Goal: Task Accomplishment & Management: Manage account settings

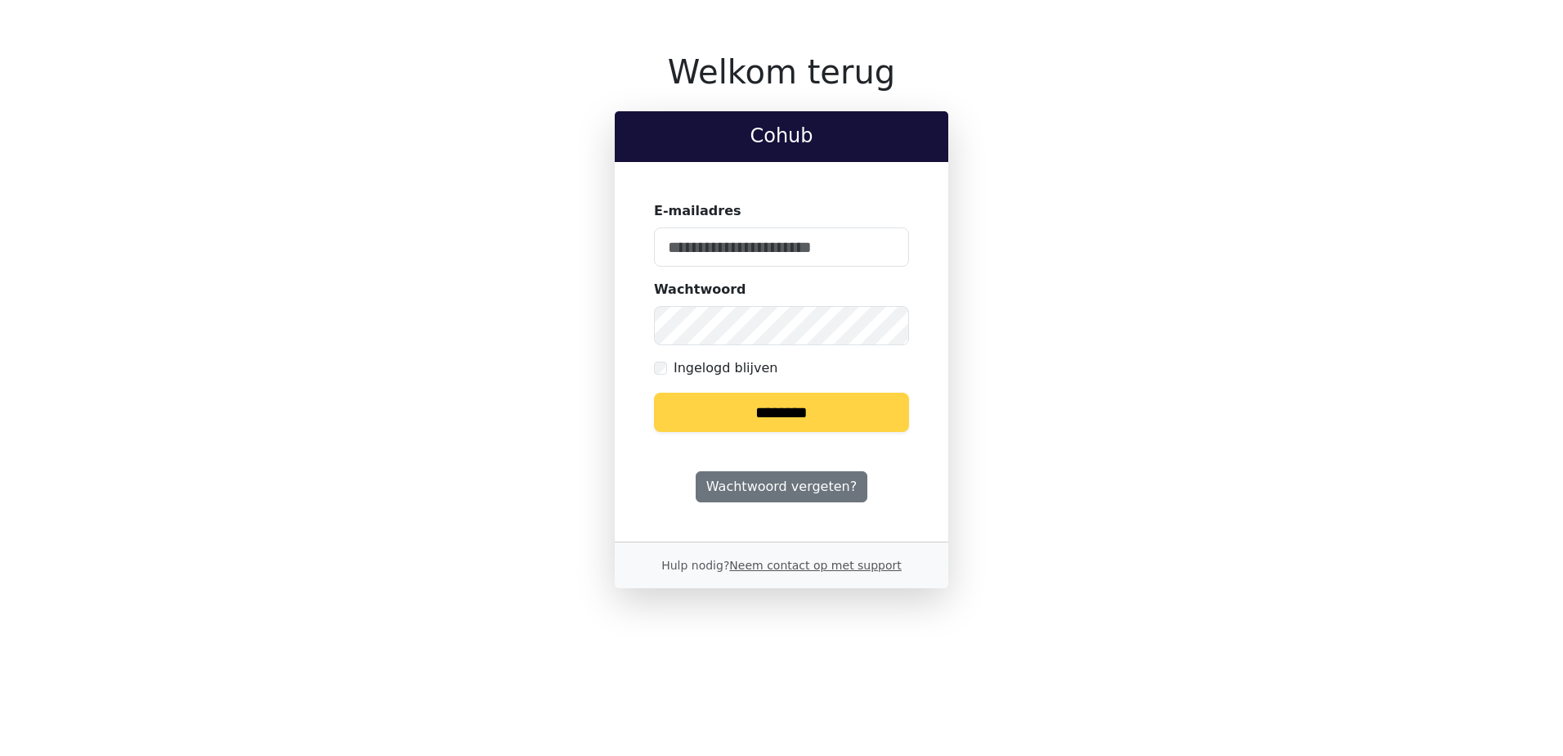
type input "**********"
click at [774, 410] on input "********" at bounding box center [781, 411] width 255 height 39
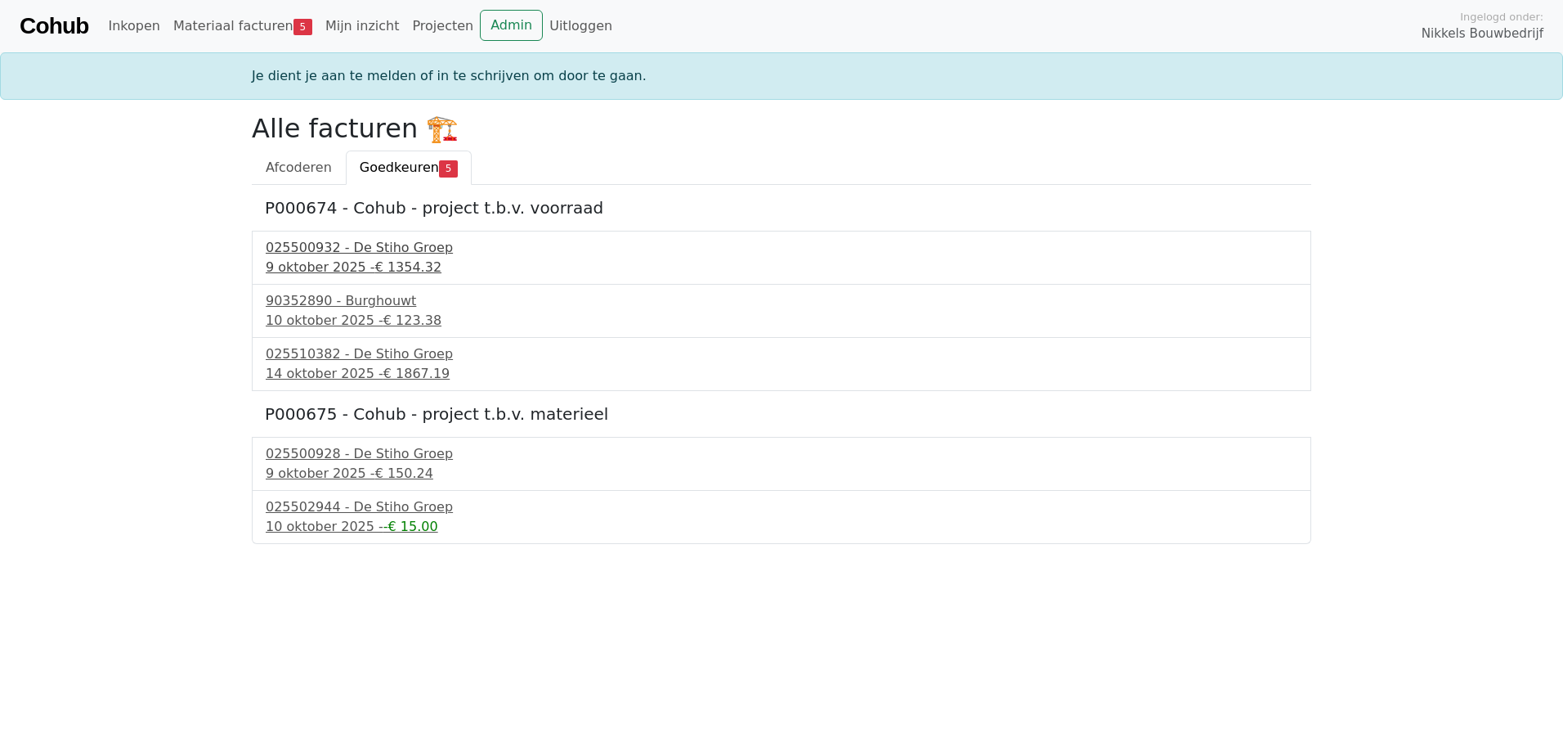
click at [387, 249] on div "025500932 - De Stiho Groep" at bounding box center [782, 248] width 1032 height 20
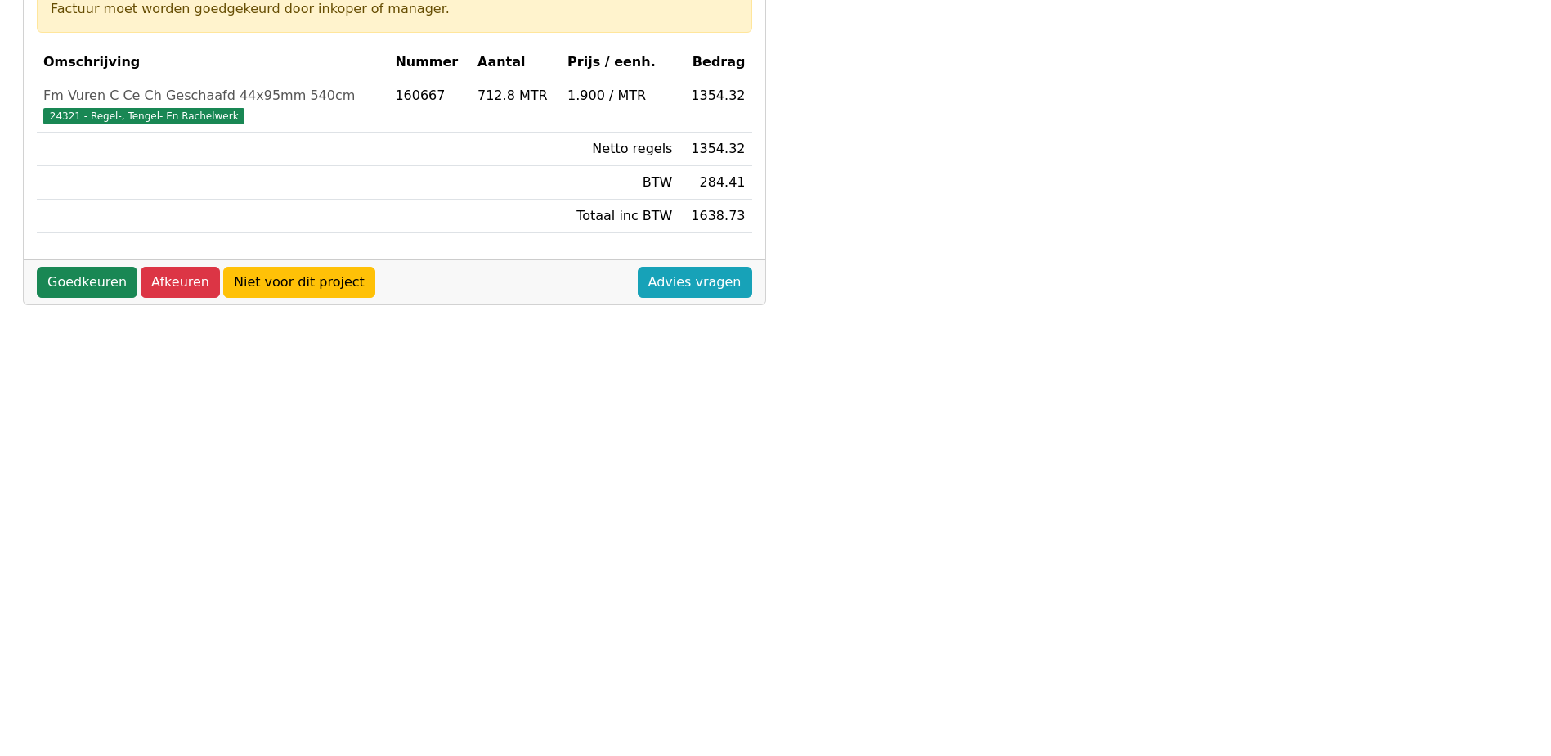
scroll to position [409, 0]
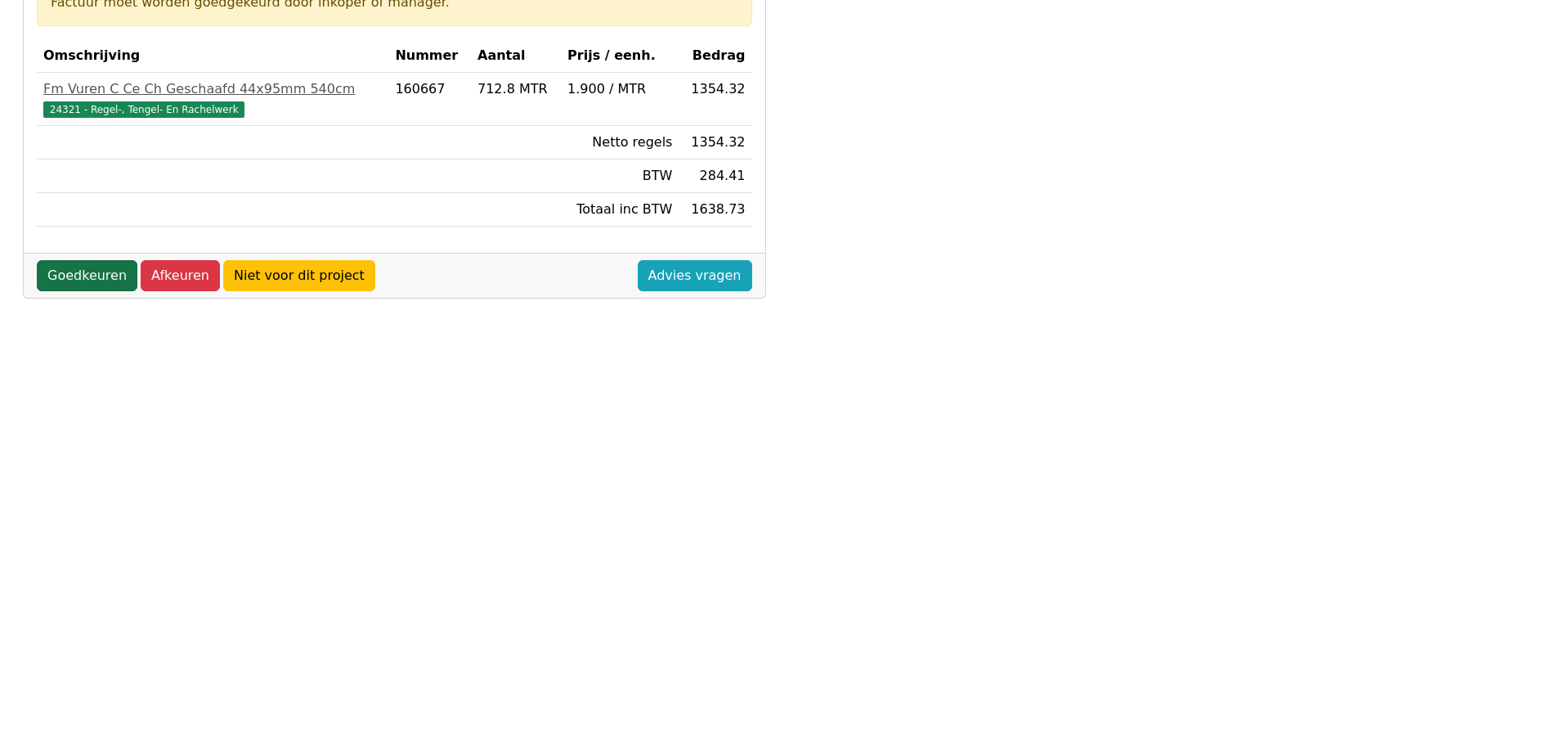
click at [87, 273] on link "Goedkeuren" at bounding box center [87, 275] width 101 height 31
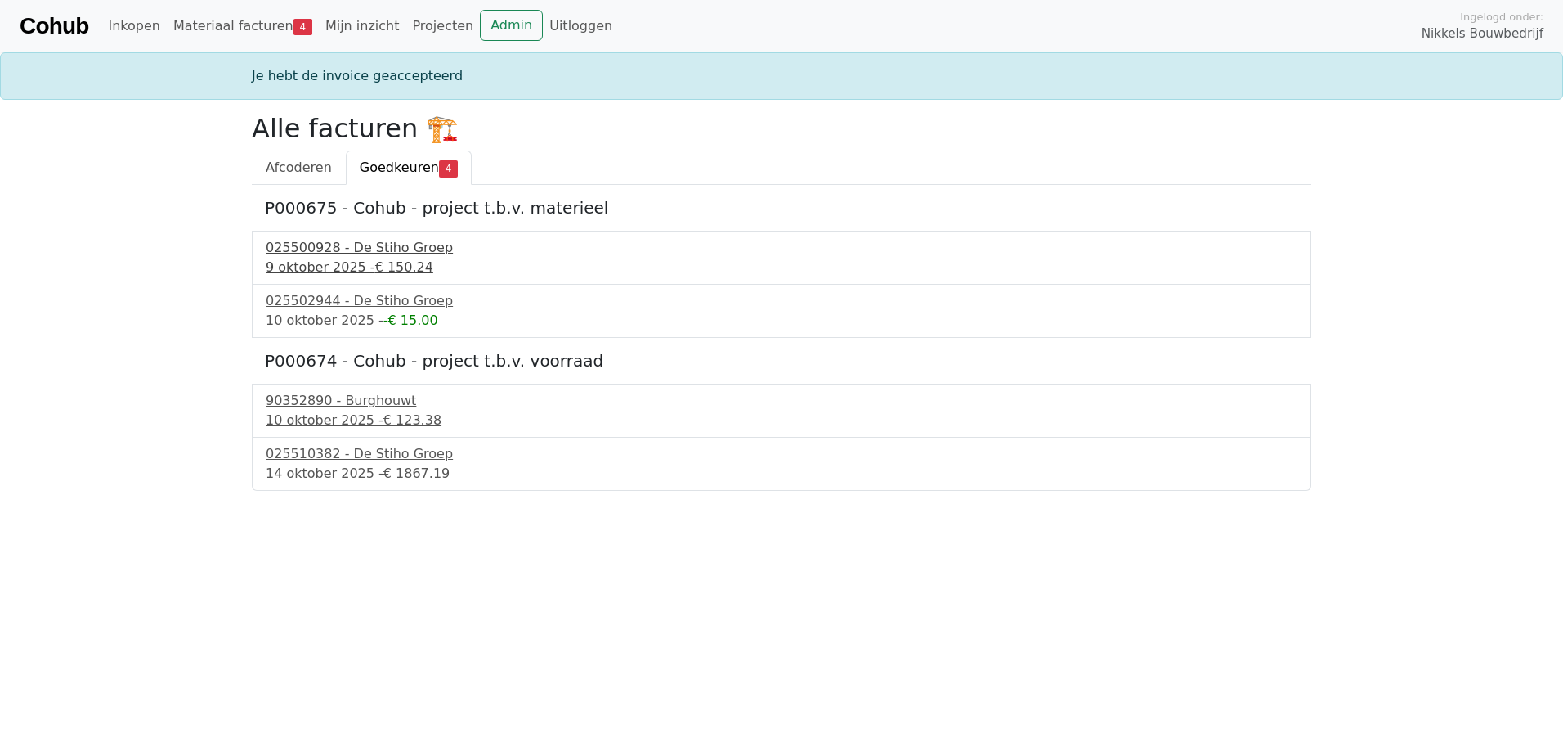
click at [361, 244] on div "025500928 - De Stiho Groep" at bounding box center [782, 248] width 1032 height 20
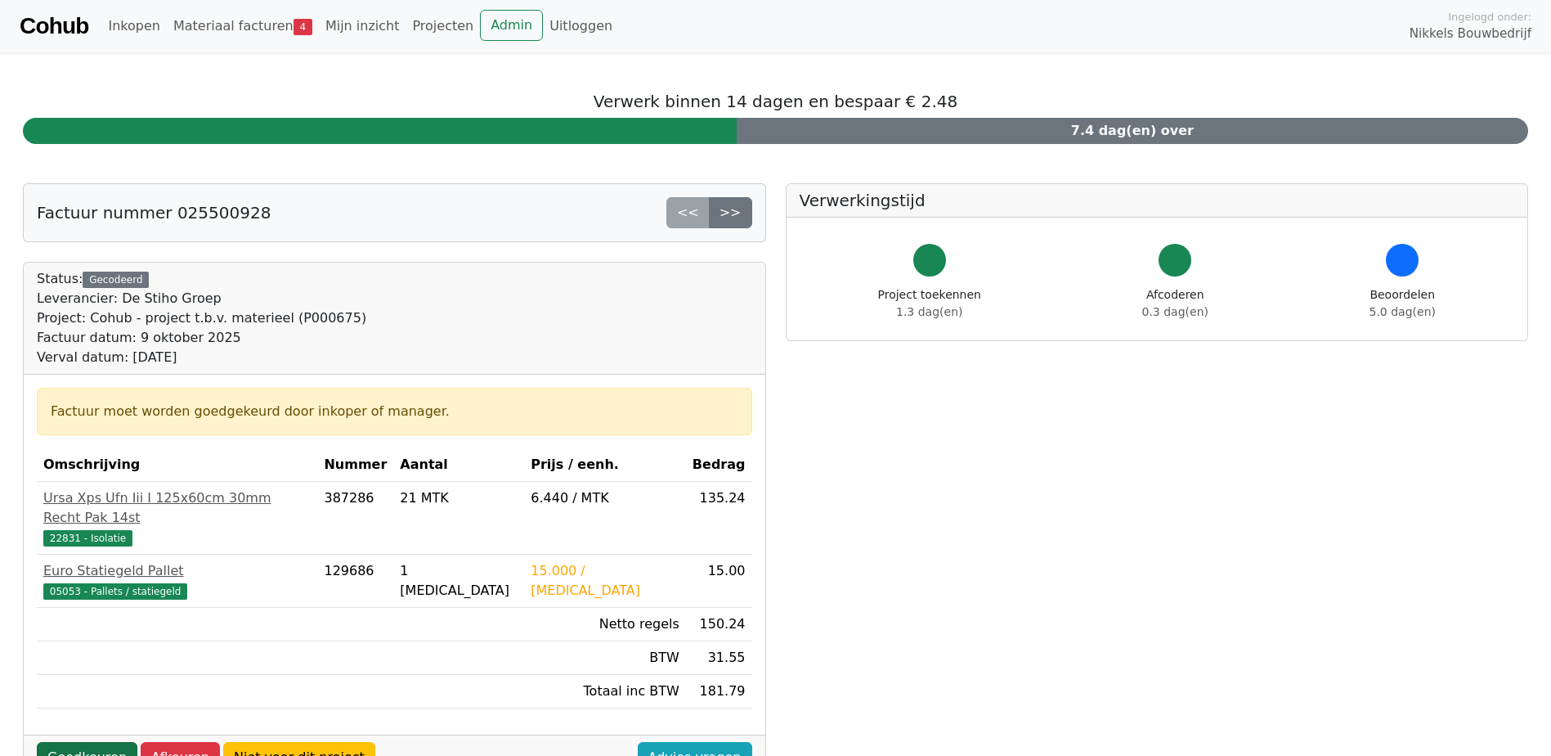
click at [77, 742] on link "Goedkeuren" at bounding box center [87, 757] width 101 height 31
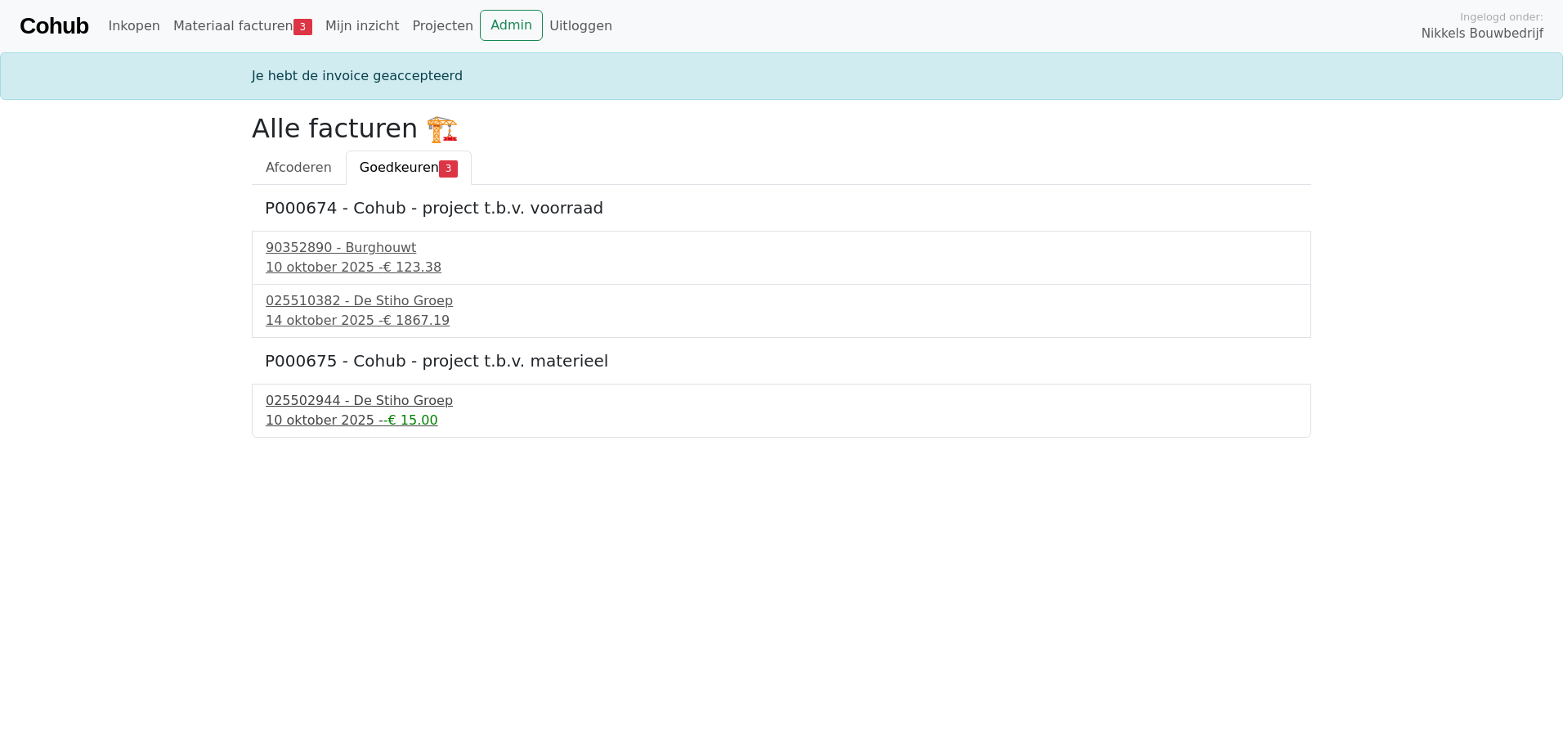
click at [351, 402] on div "025502944 - De Stiho Groep" at bounding box center [782, 401] width 1032 height 20
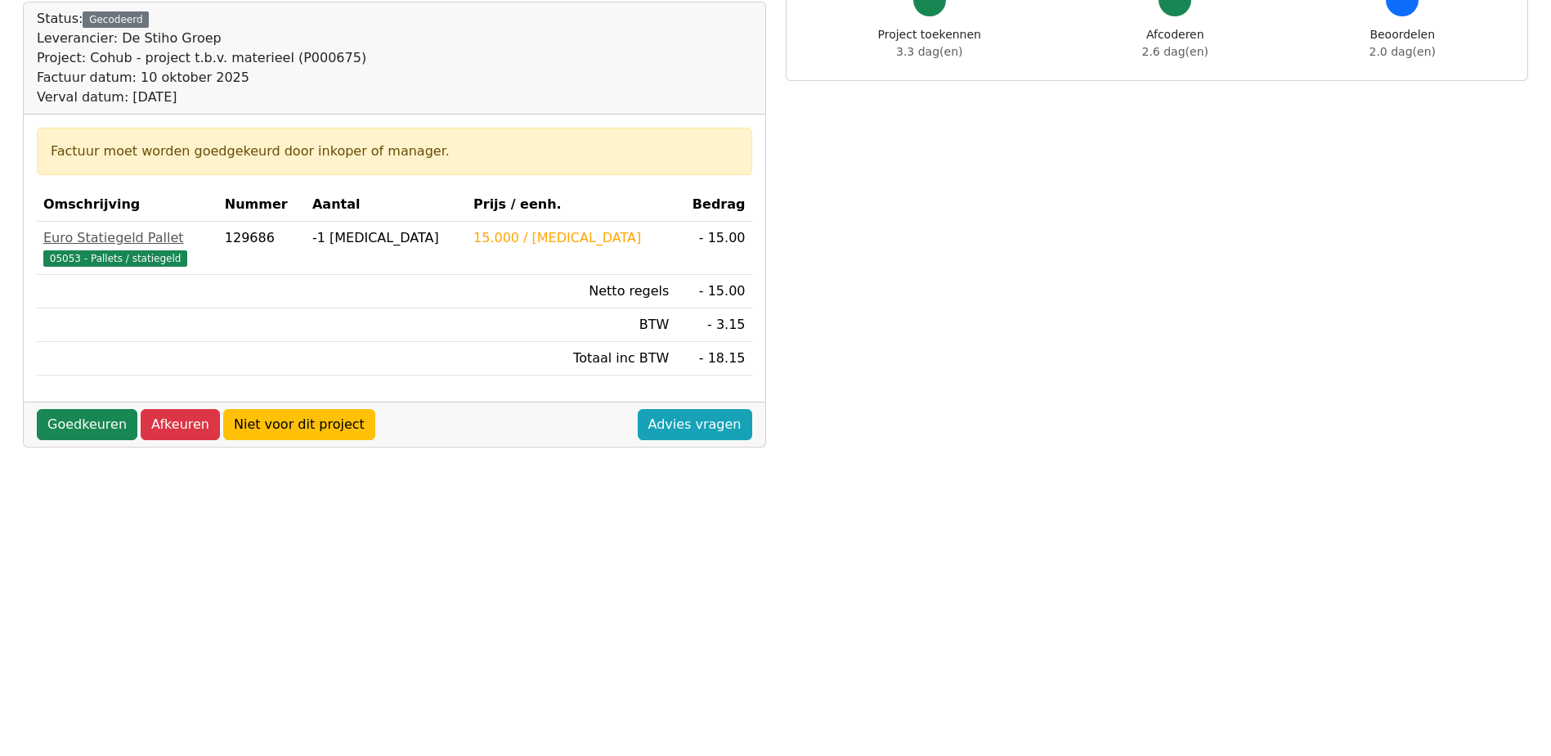
scroll to position [327, 0]
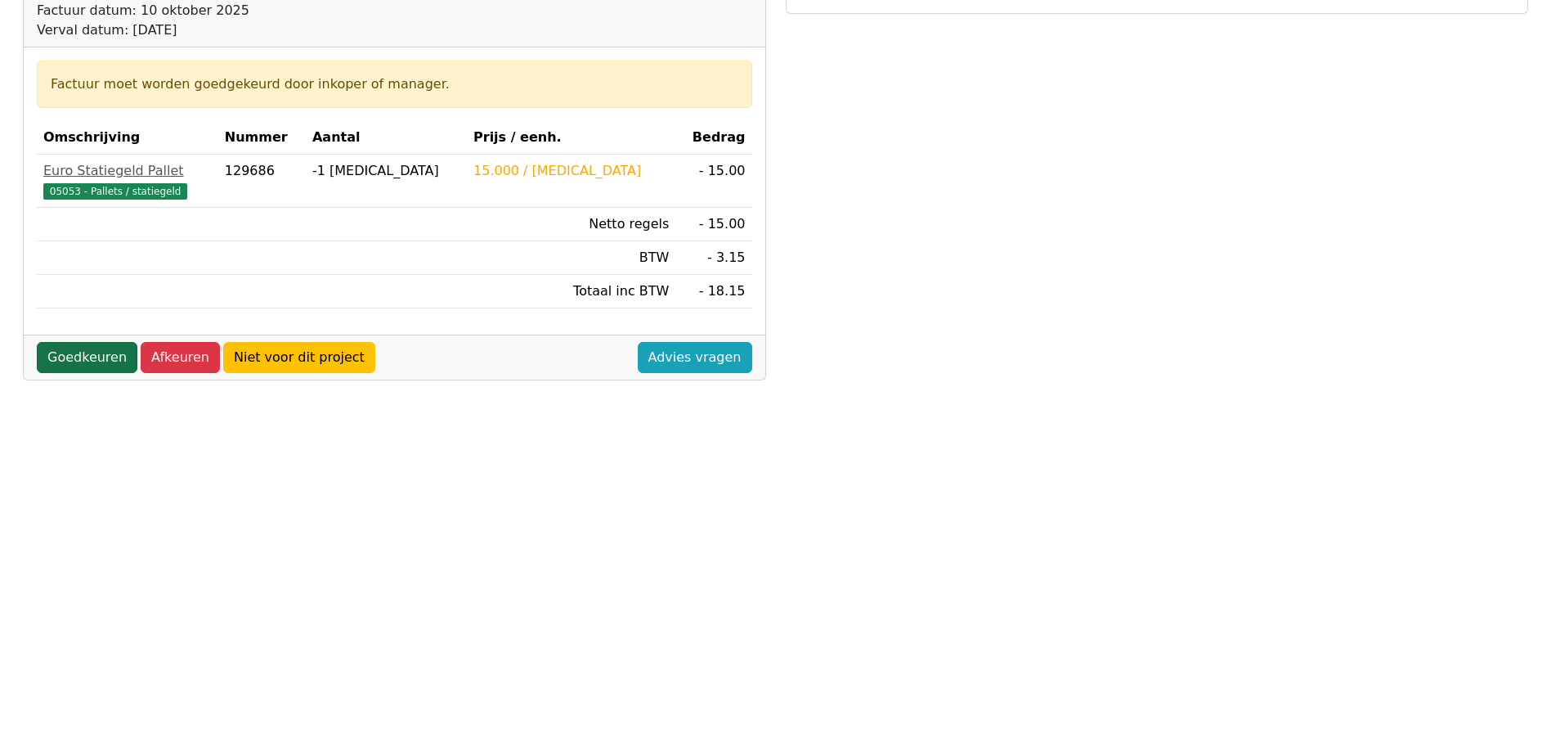
click at [69, 357] on link "Goedkeuren" at bounding box center [87, 357] width 101 height 31
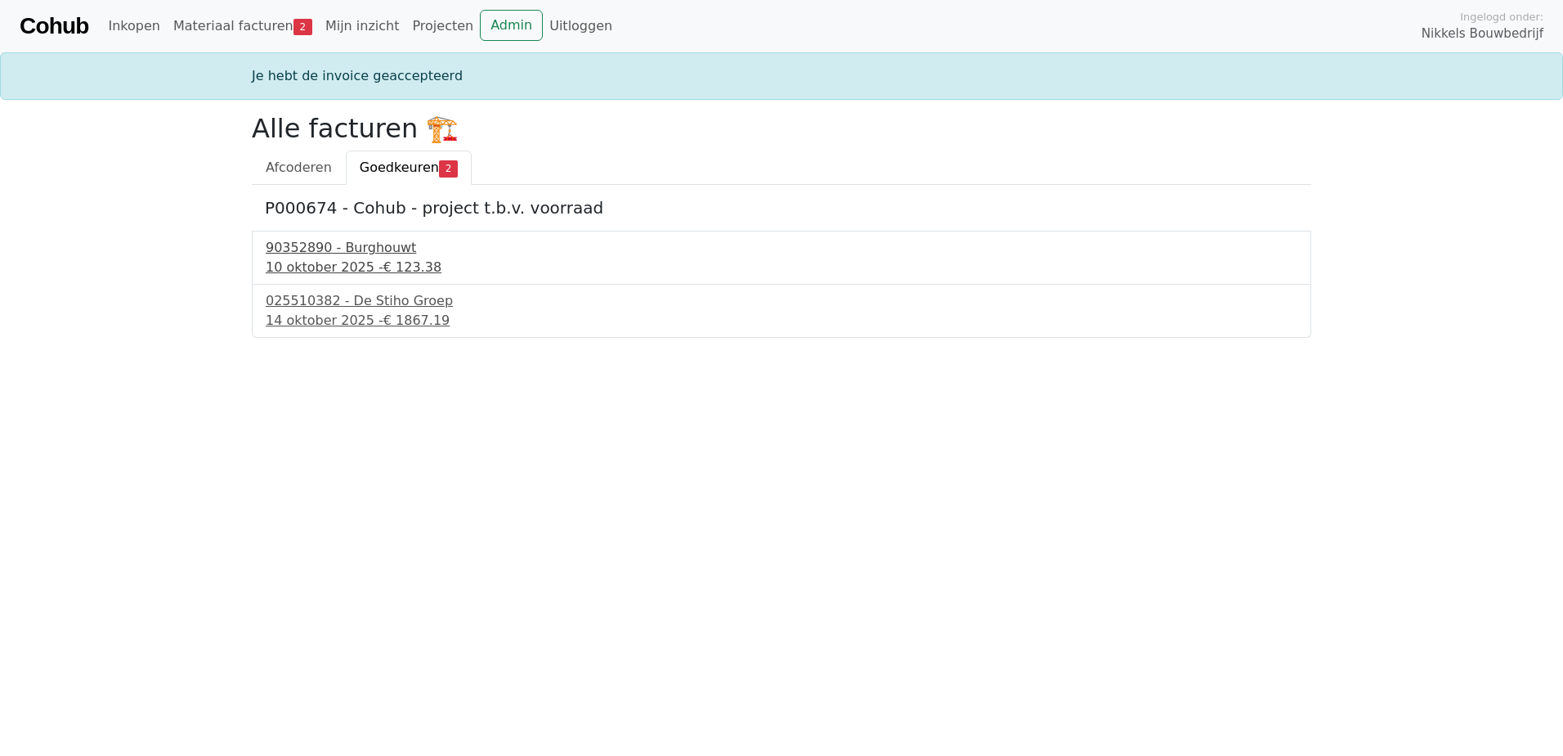
click at [362, 245] on div "90352890 - Burghouwt" at bounding box center [782, 248] width 1032 height 20
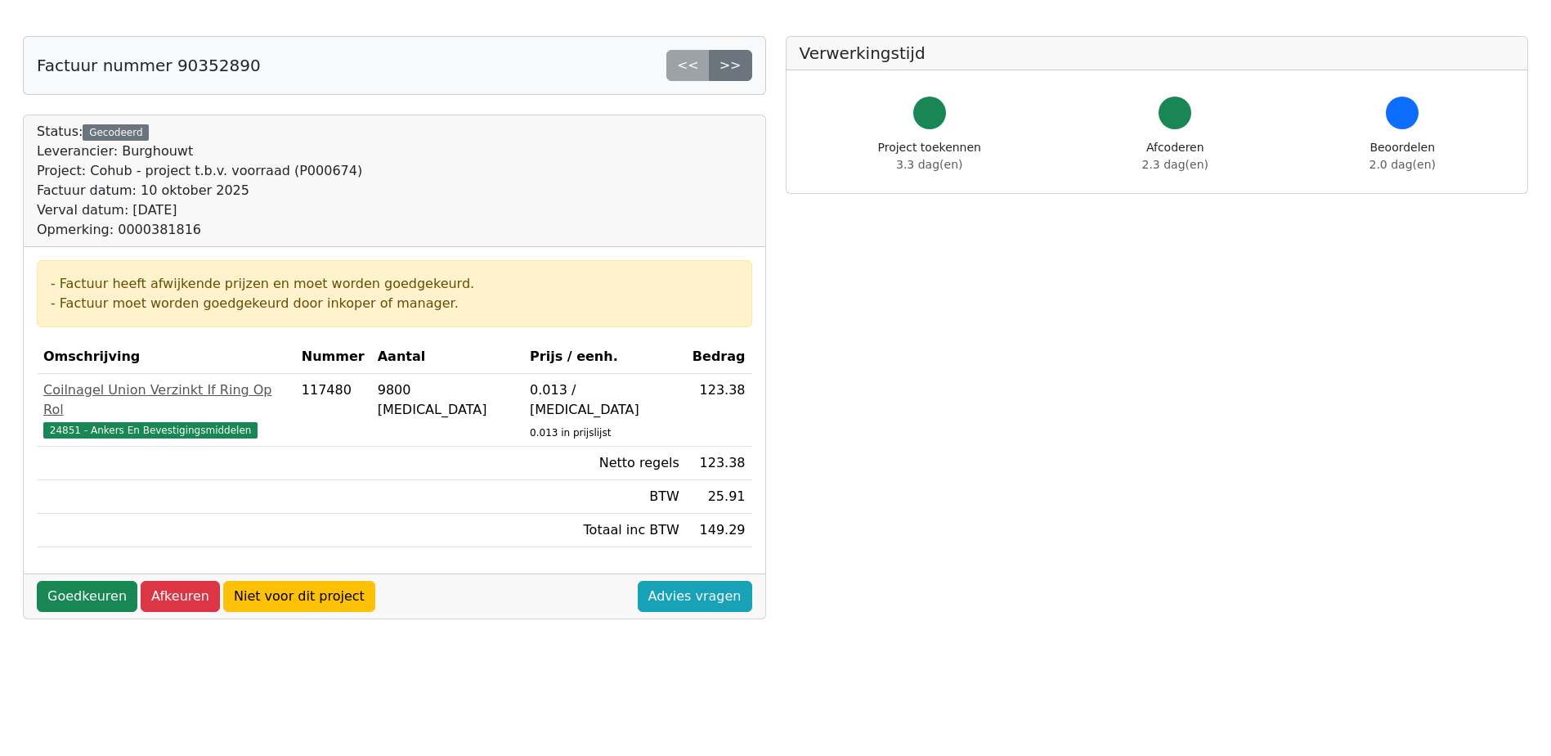
scroll to position [245, 0]
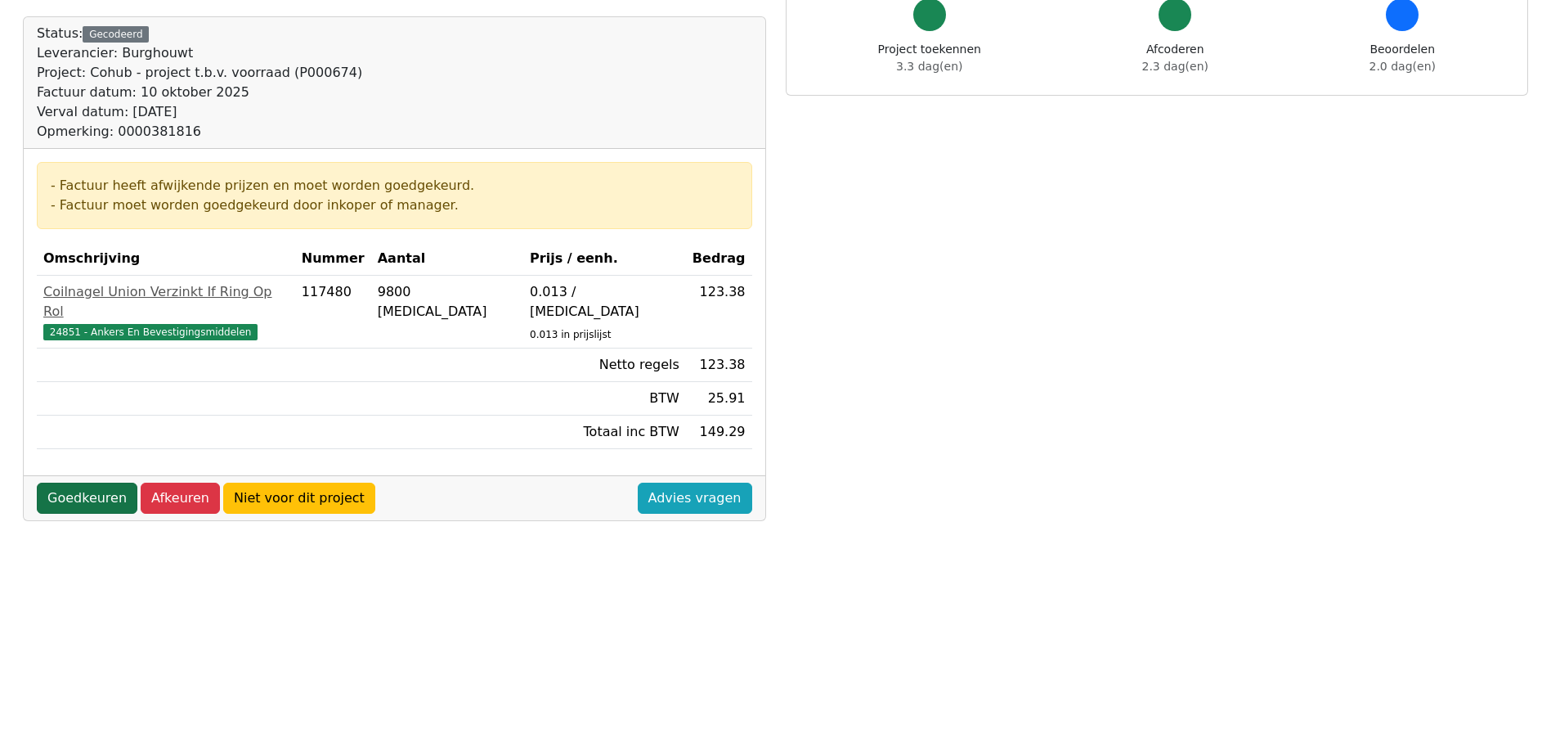
click at [60, 482] on link "Goedkeuren" at bounding box center [87, 497] width 101 height 31
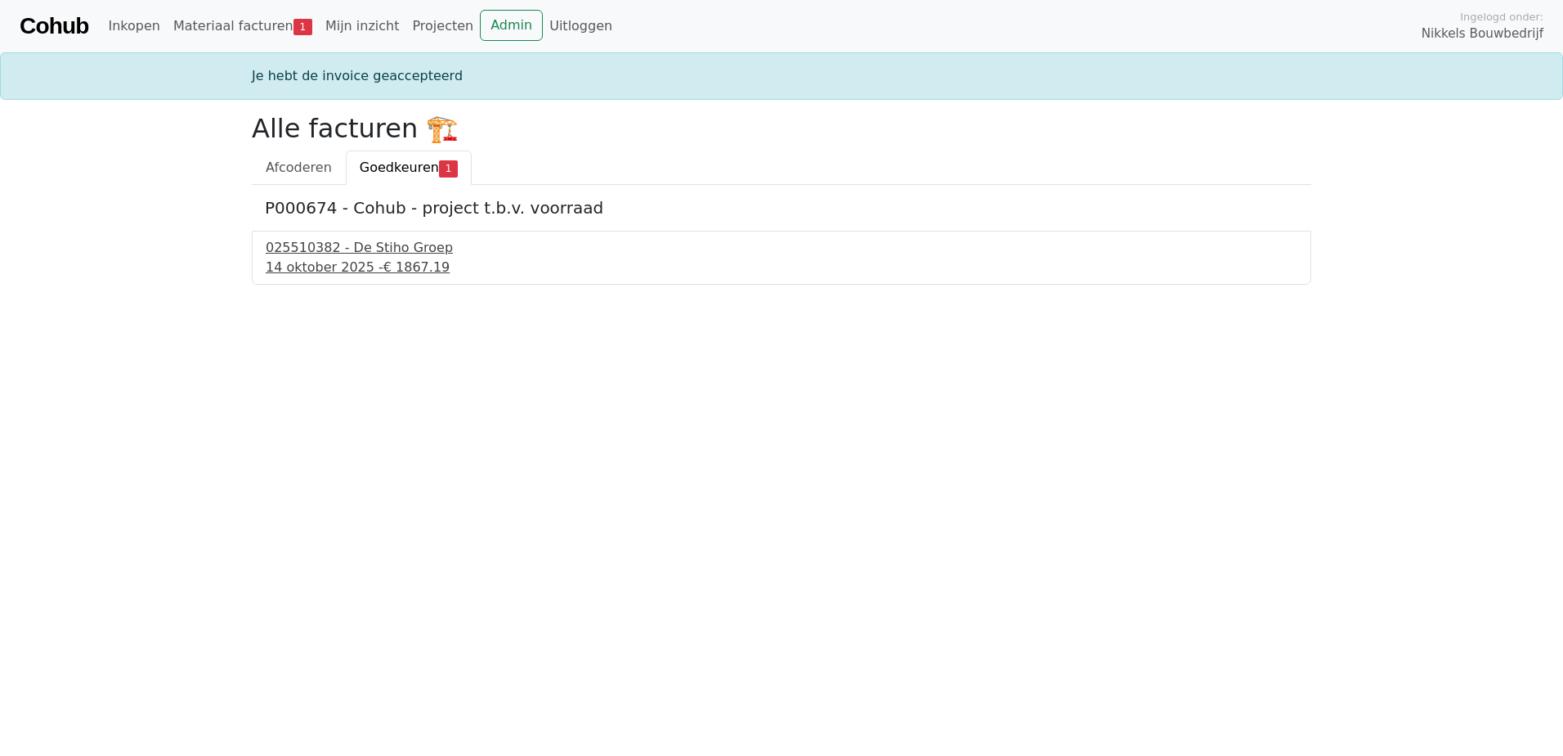
click at [380, 246] on div "025510382 - De Stiho Groep" at bounding box center [782, 248] width 1032 height 20
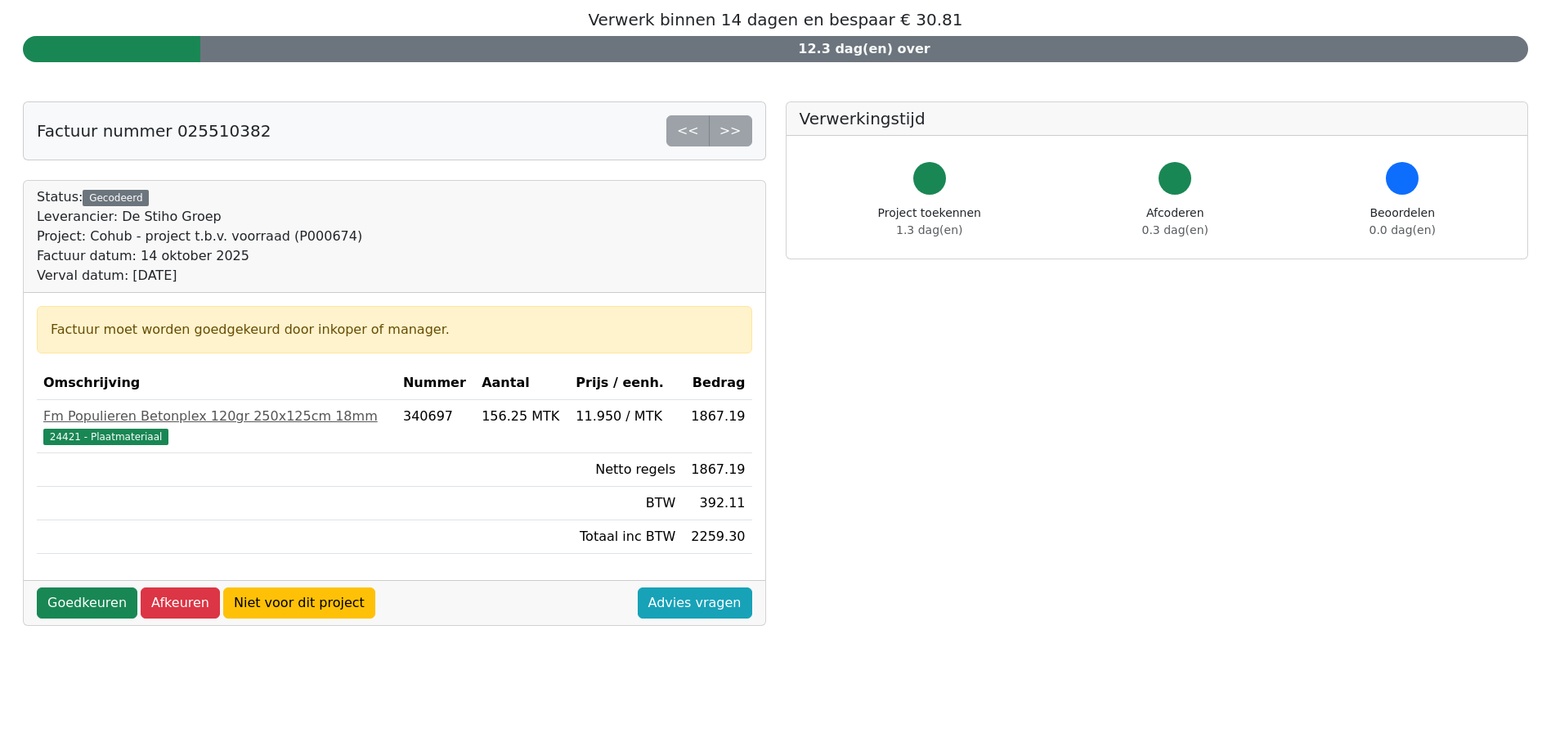
scroll to position [245, 0]
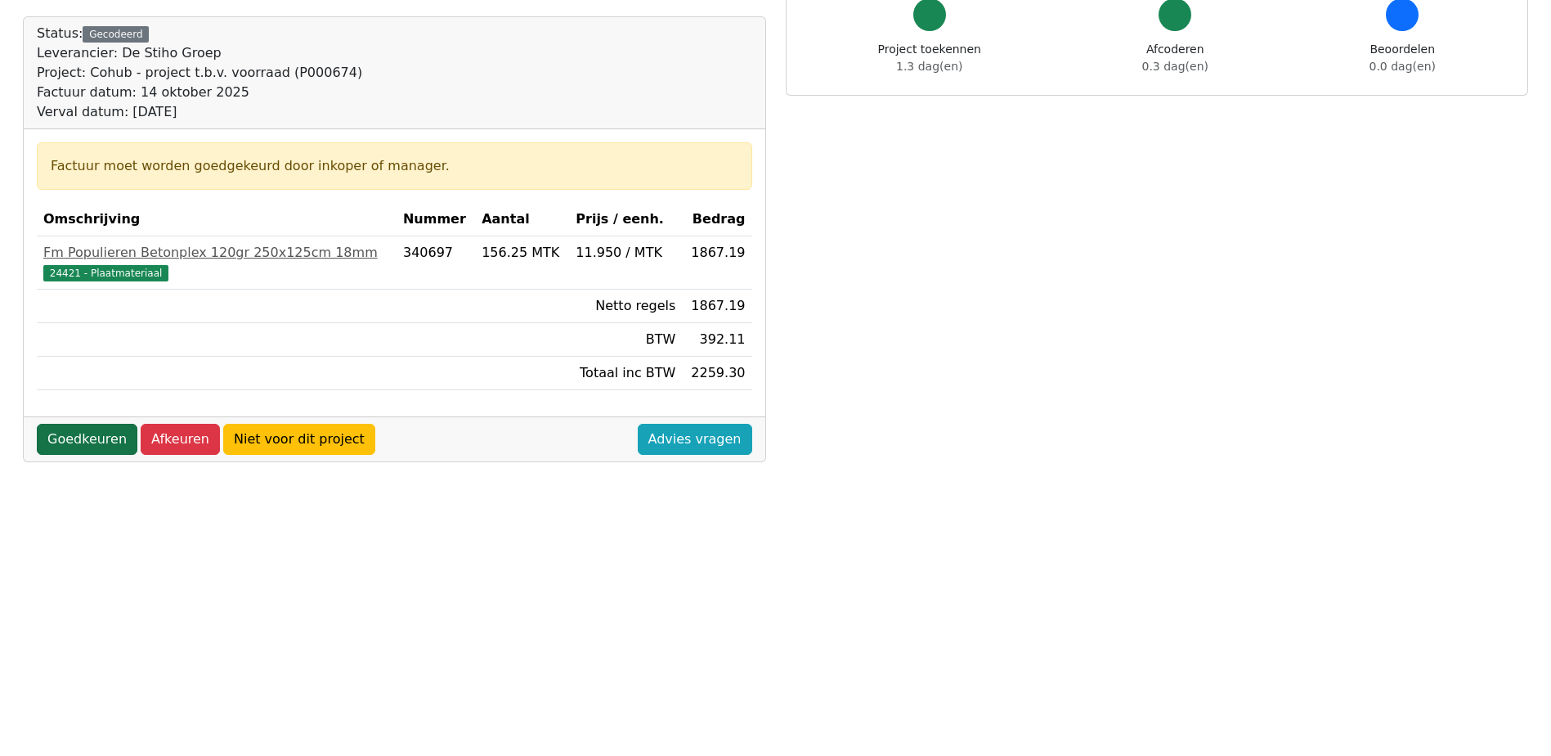
click at [74, 442] on link "Goedkeuren" at bounding box center [87, 439] width 101 height 31
